Goal: Transaction & Acquisition: Purchase product/service

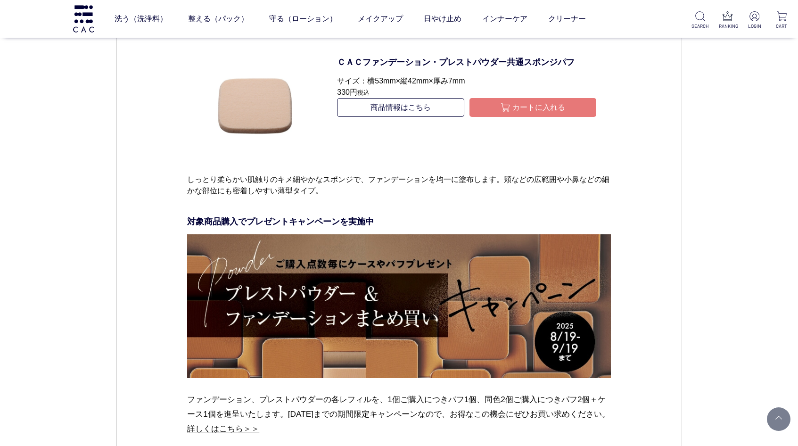
scroll to position [4650, 0]
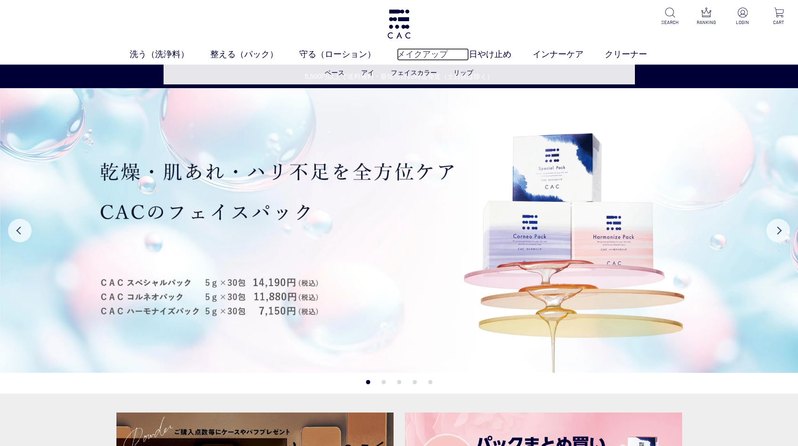
click at [428, 54] on link "メイクアップ" at bounding box center [433, 54] width 72 height 13
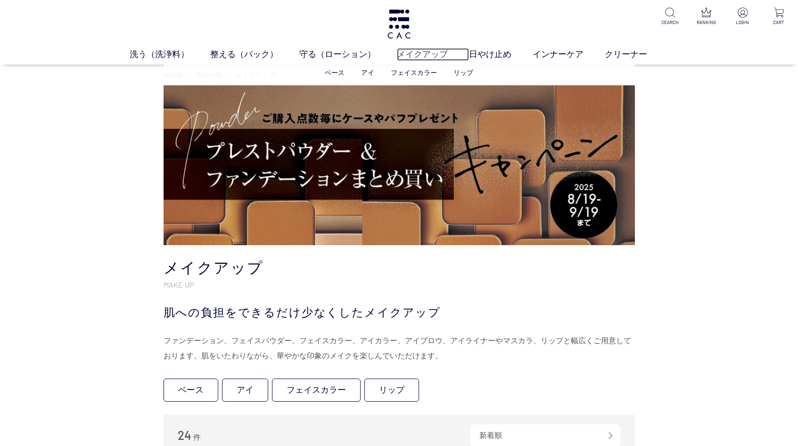
click at [421, 57] on link "メイクアップ" at bounding box center [433, 54] width 72 height 13
click at [417, 74] on link "フェイスカラー" at bounding box center [414, 73] width 46 height 8
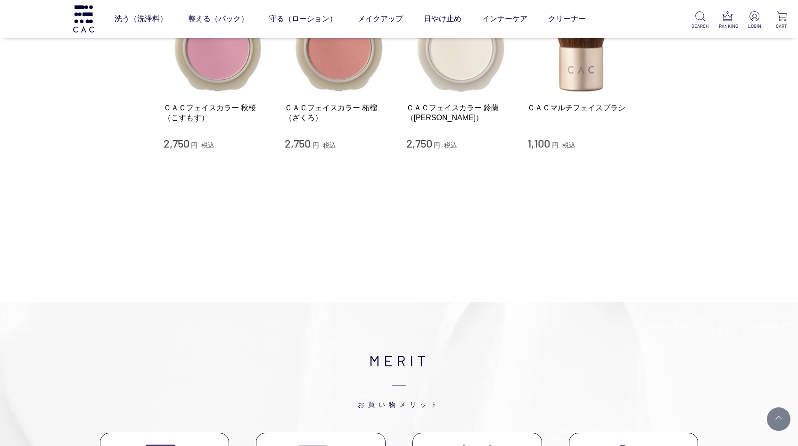
scroll to position [141, 0]
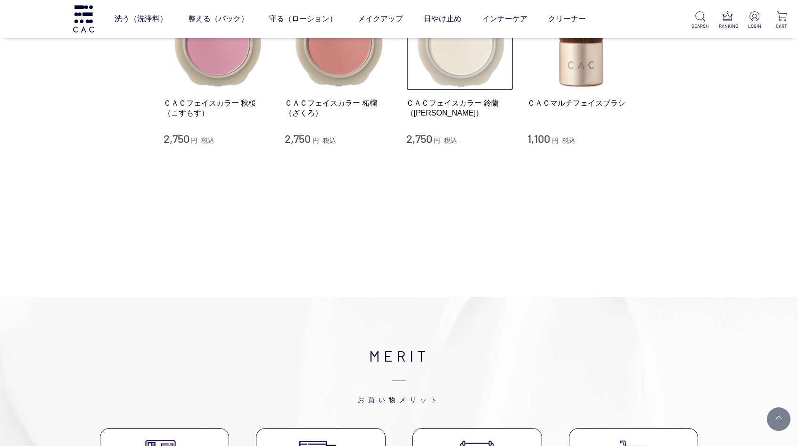
click at [465, 74] on img at bounding box center [459, 37] width 107 height 107
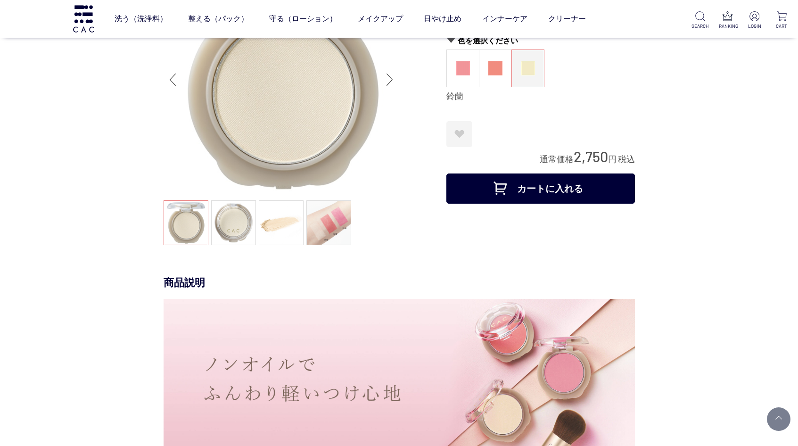
scroll to position [47, 0]
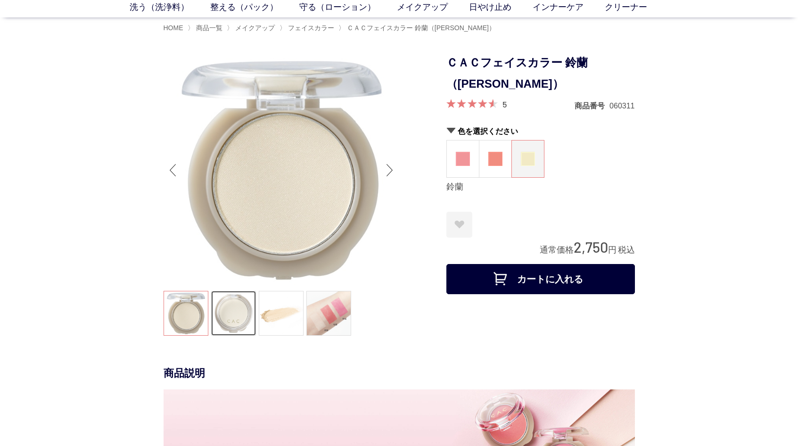
click at [233, 318] on link at bounding box center [233, 313] width 45 height 45
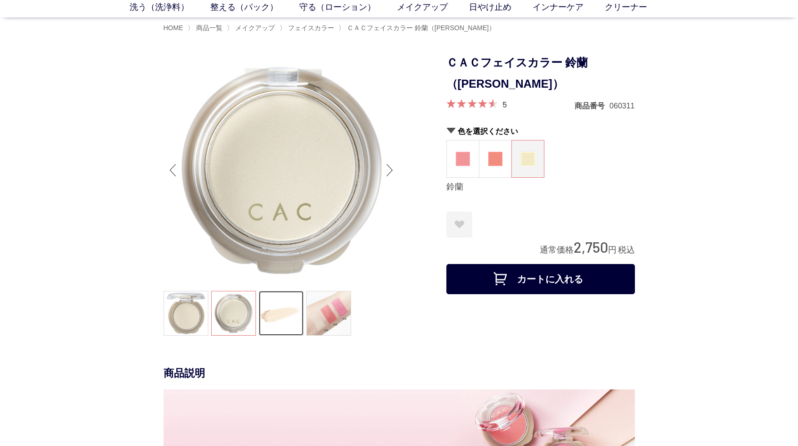
click at [284, 316] on link at bounding box center [281, 313] width 45 height 45
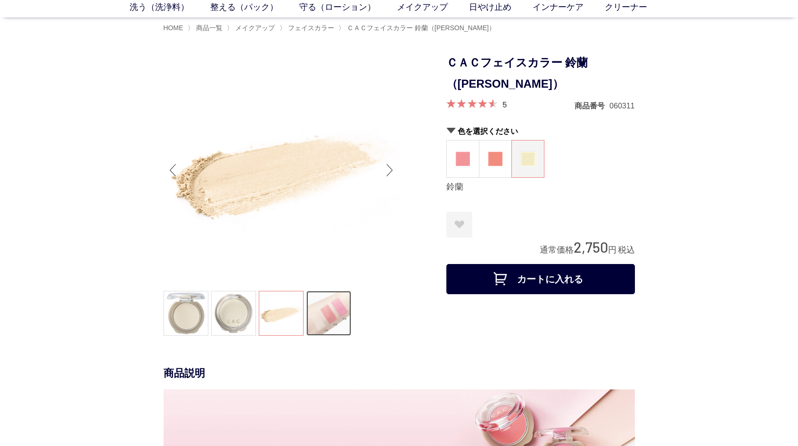
click at [329, 317] on link at bounding box center [328, 313] width 45 height 45
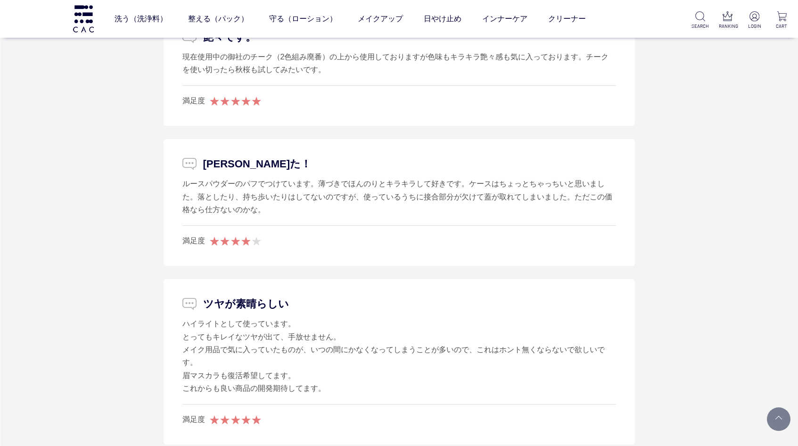
scroll to position [1366, 0]
